Goal: Information Seeking & Learning: Learn about a topic

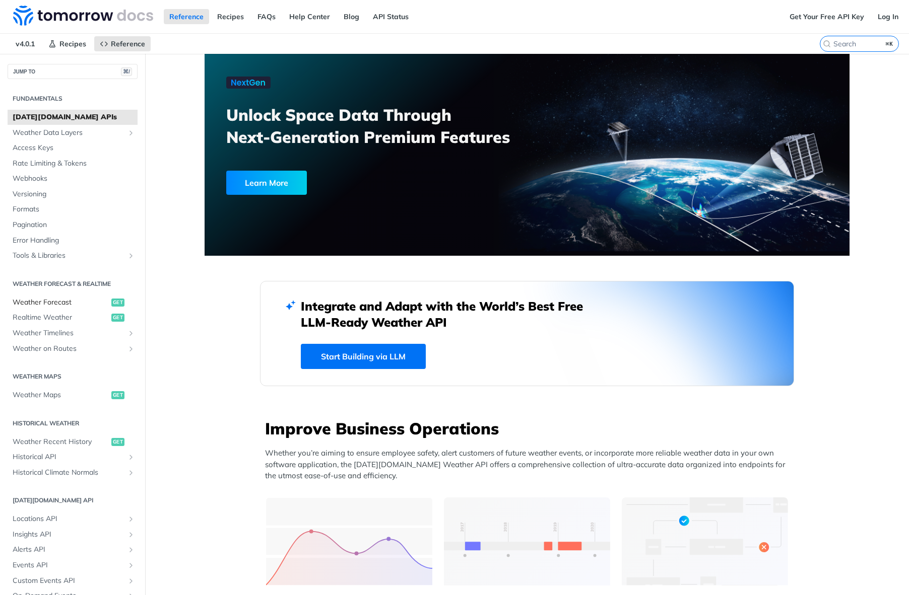
click at [63, 298] on span "Weather Forecast" at bounding box center [61, 303] width 96 height 10
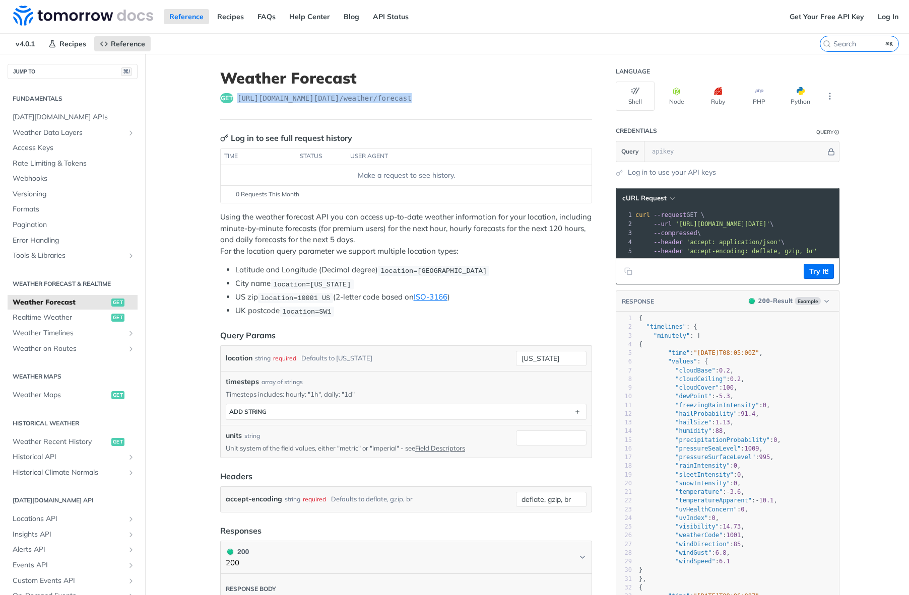
drag, startPoint x: 237, startPoint y: 98, endPoint x: 425, endPoint y: 103, distance: 187.5
click at [425, 103] on header "Weather Forecast get [URL][DOMAIN_NAME][DATE] /weather/forecast" at bounding box center [406, 94] width 372 height 51
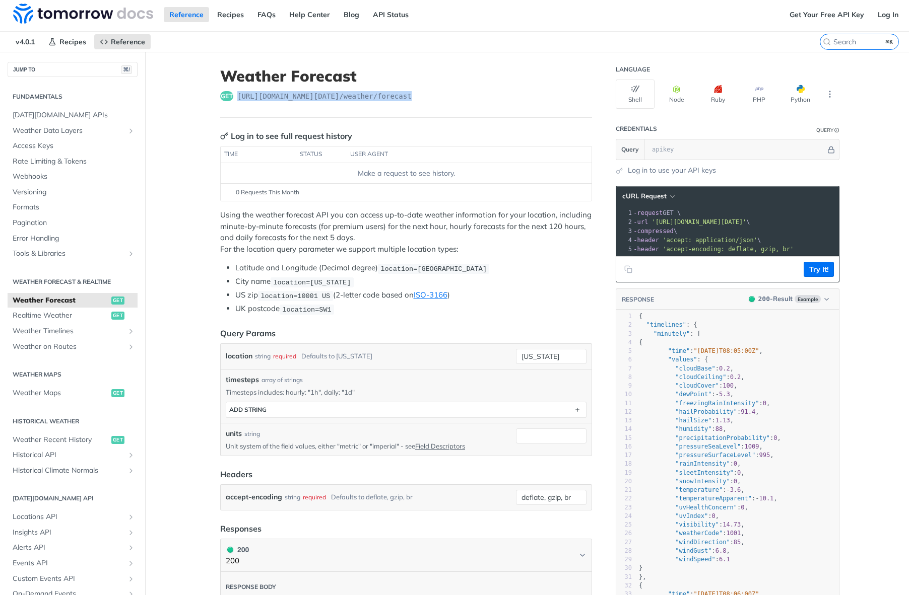
drag, startPoint x: 656, startPoint y: 221, endPoint x: 819, endPoint y: 225, distance: 162.8
click at [746, 225] on span "'[URL][DOMAIN_NAME][DATE]'" at bounding box center [698, 222] width 95 height 7
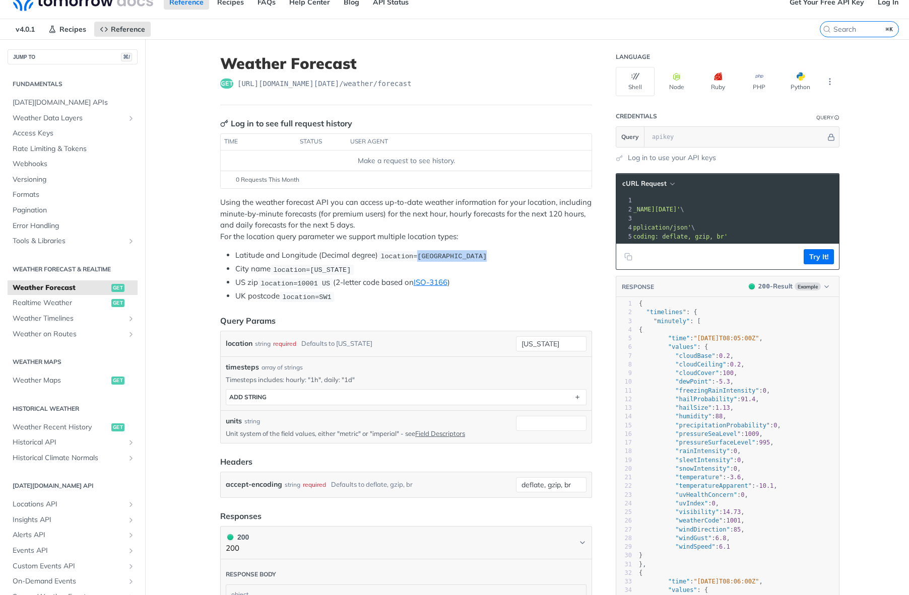
drag, startPoint x: 418, startPoint y: 254, endPoint x: 486, endPoint y: 255, distance: 67.5
click at [486, 255] on span "location=[GEOGRAPHIC_DATA]" at bounding box center [433, 256] width 106 height 8
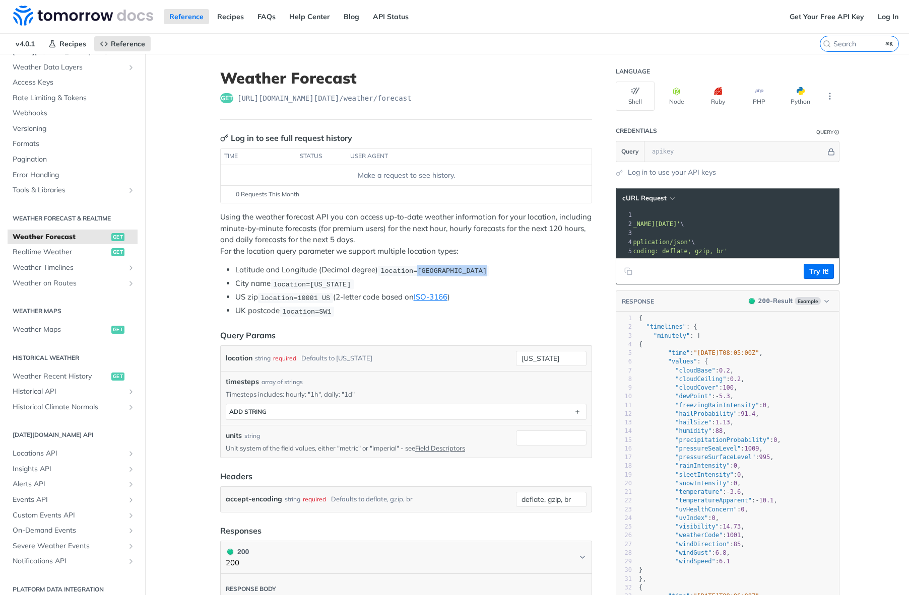
scroll to position [65, 0]
click at [48, 326] on span "Weather Maps" at bounding box center [61, 330] width 96 height 10
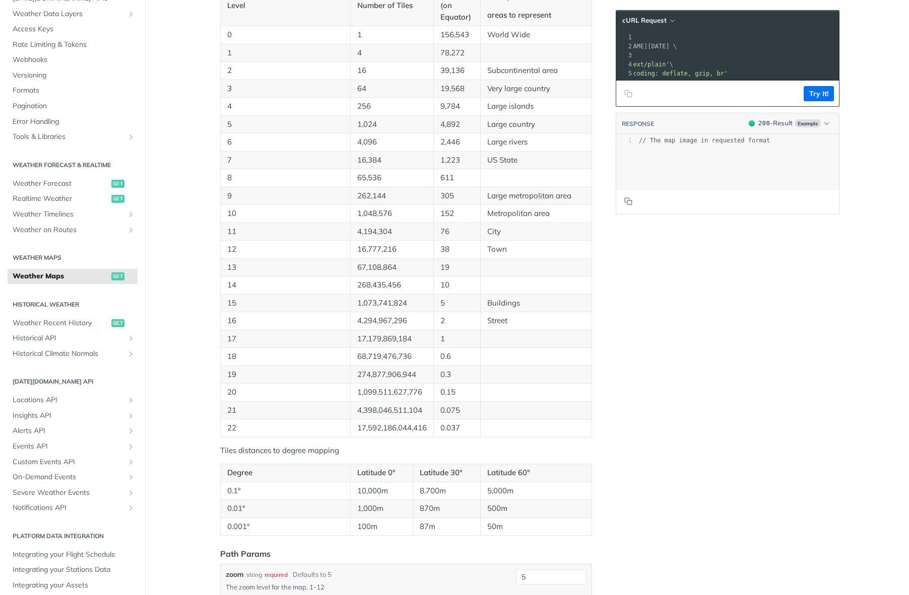
scroll to position [405, 0]
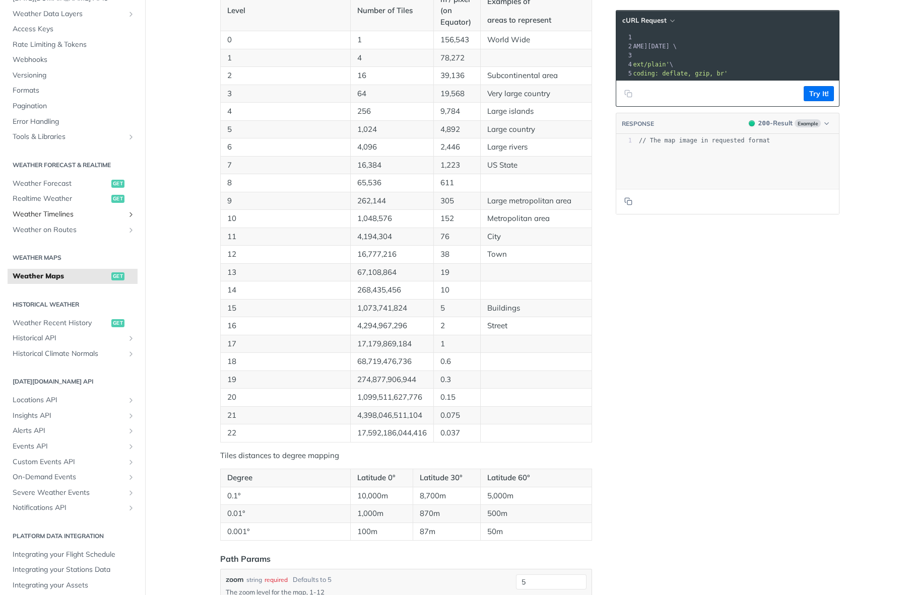
click at [53, 210] on span "Weather Timelines" at bounding box center [69, 215] width 112 height 10
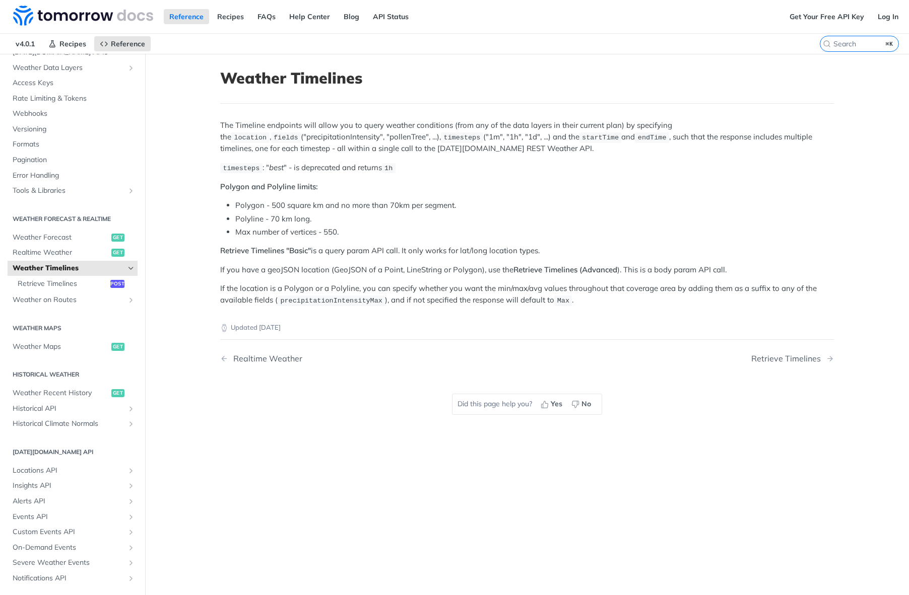
scroll to position [-1, 1]
